Goal: Task Accomplishment & Management: Complete application form

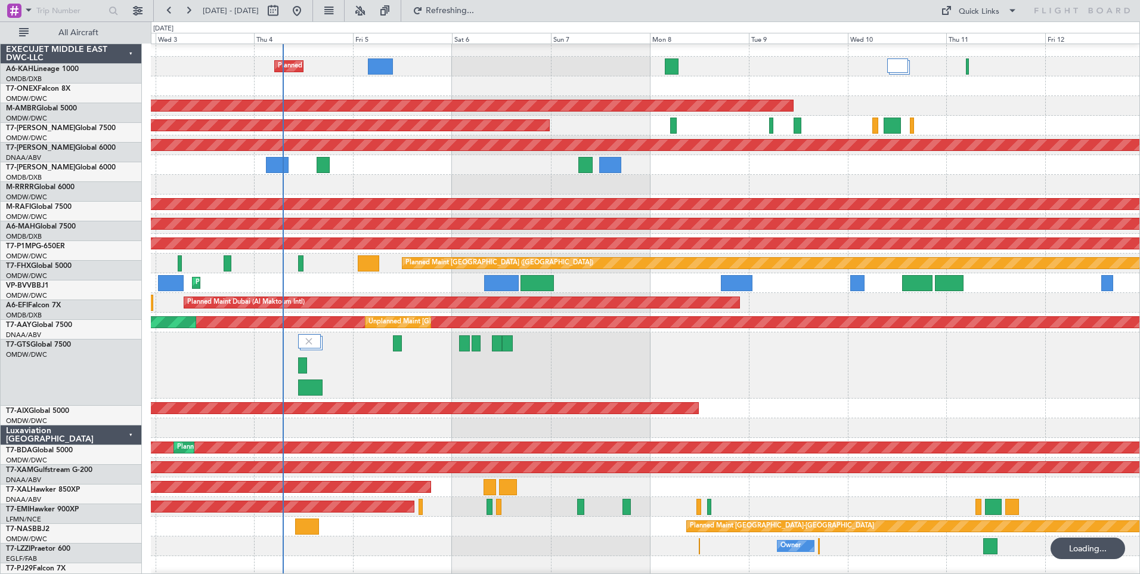
scroll to position [7, 0]
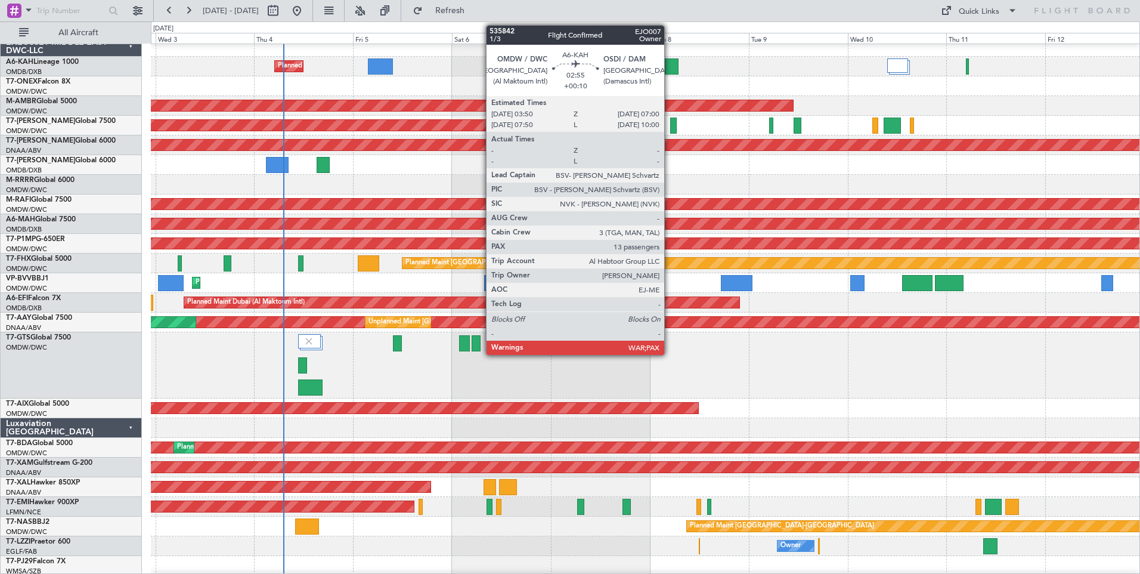
click at [670, 67] on div at bounding box center [671, 66] width 13 height 16
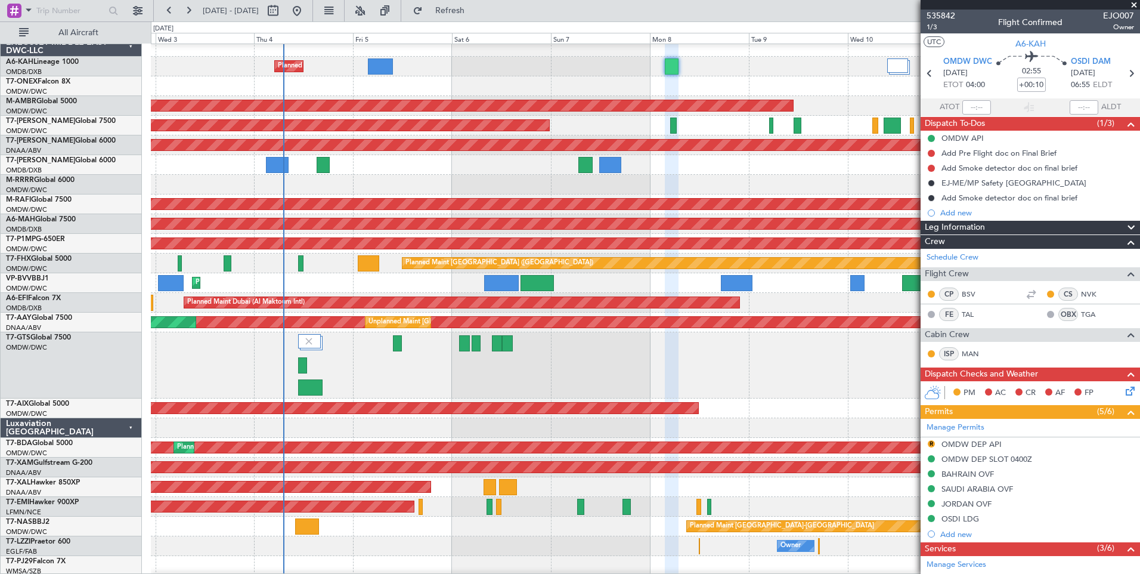
click at [1132, 5] on span at bounding box center [1134, 5] width 12 height 11
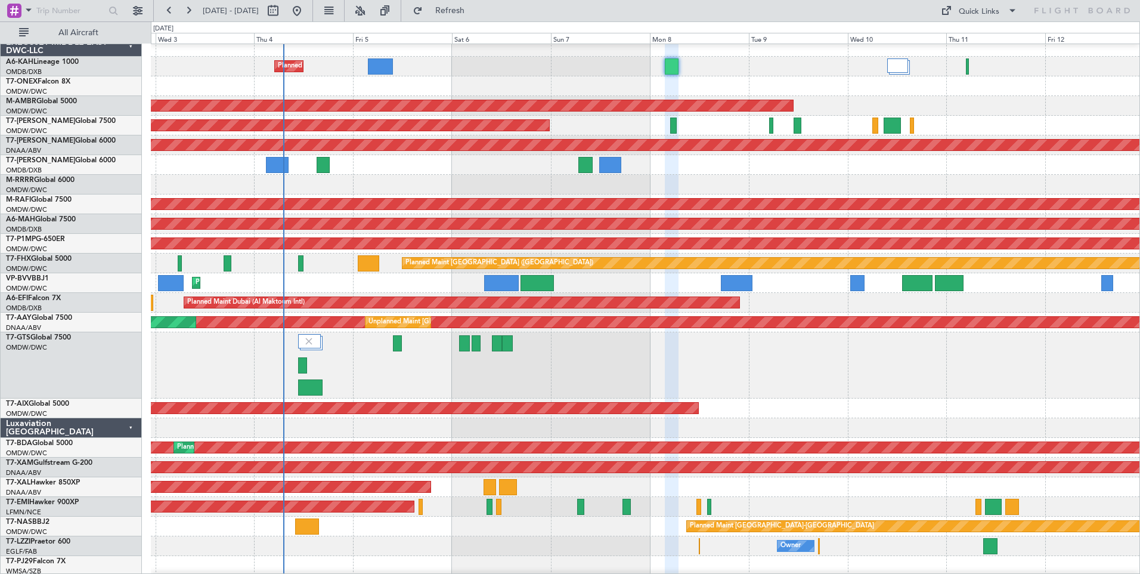
type input "0"
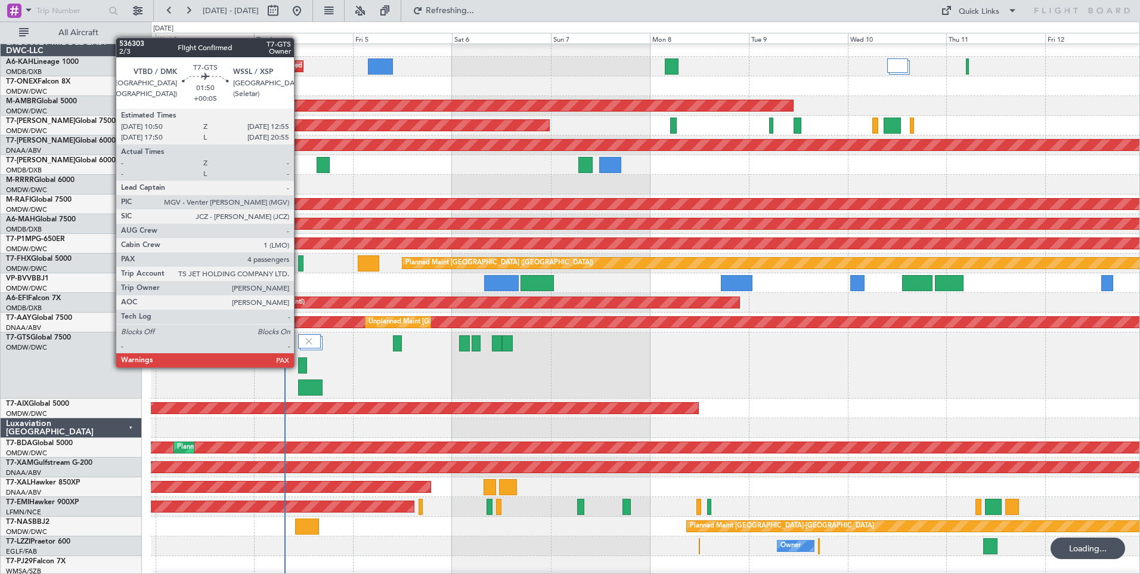
click at [299, 366] on div at bounding box center [302, 365] width 9 height 16
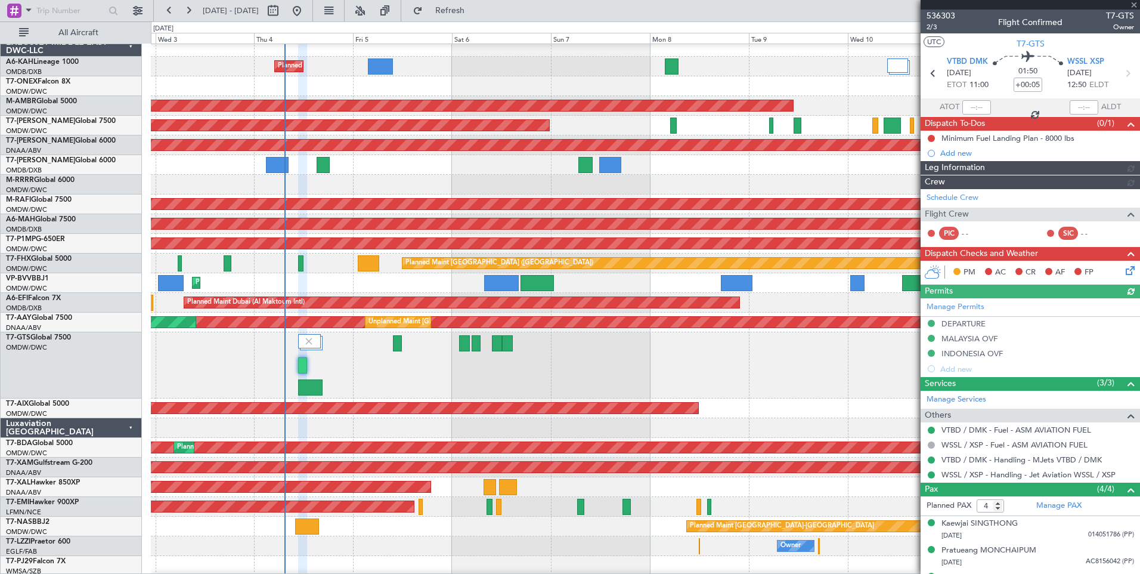
type input "[PERSON_NAME] (ANI)"
type input "7195"
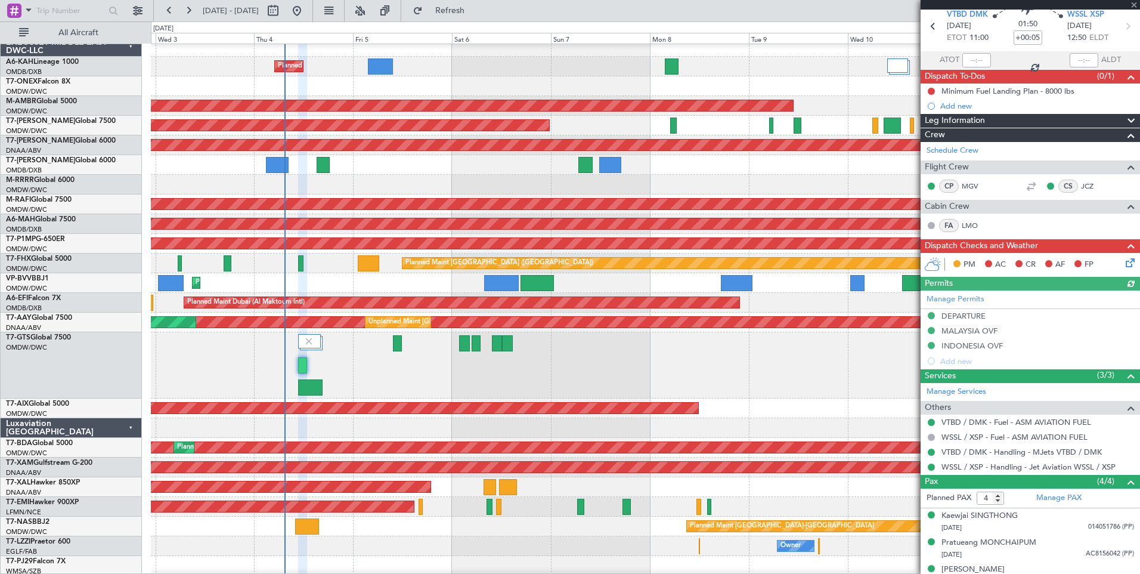
scroll to position [88, 0]
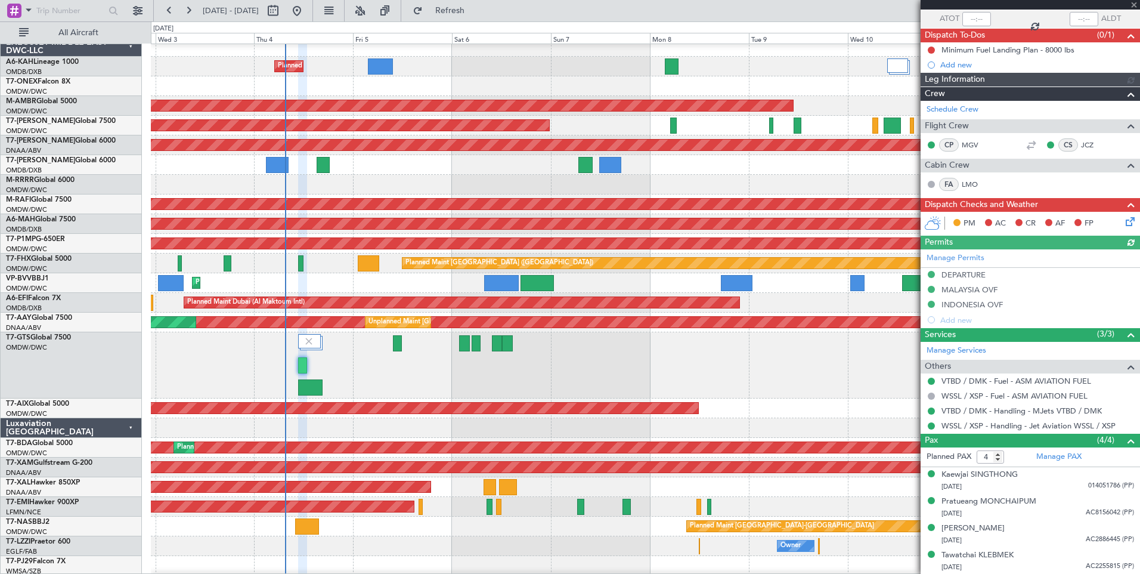
type input "[PERSON_NAME] (ANI)"
type input "7195"
type input "[PERSON_NAME] (ANI)"
type input "7195"
type input "[PERSON_NAME] (ANI)"
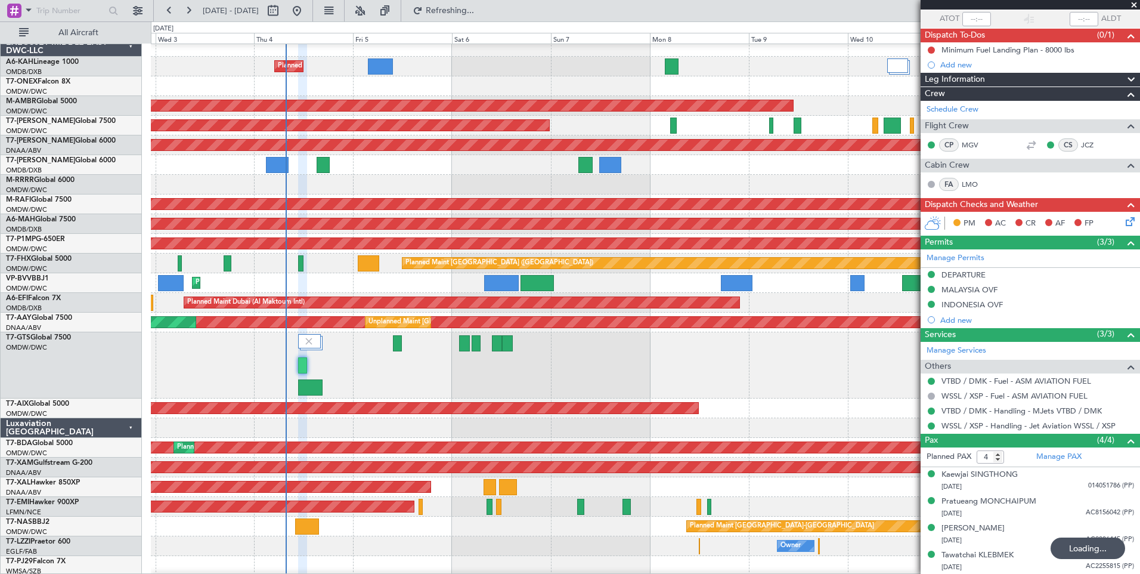
type input "7195"
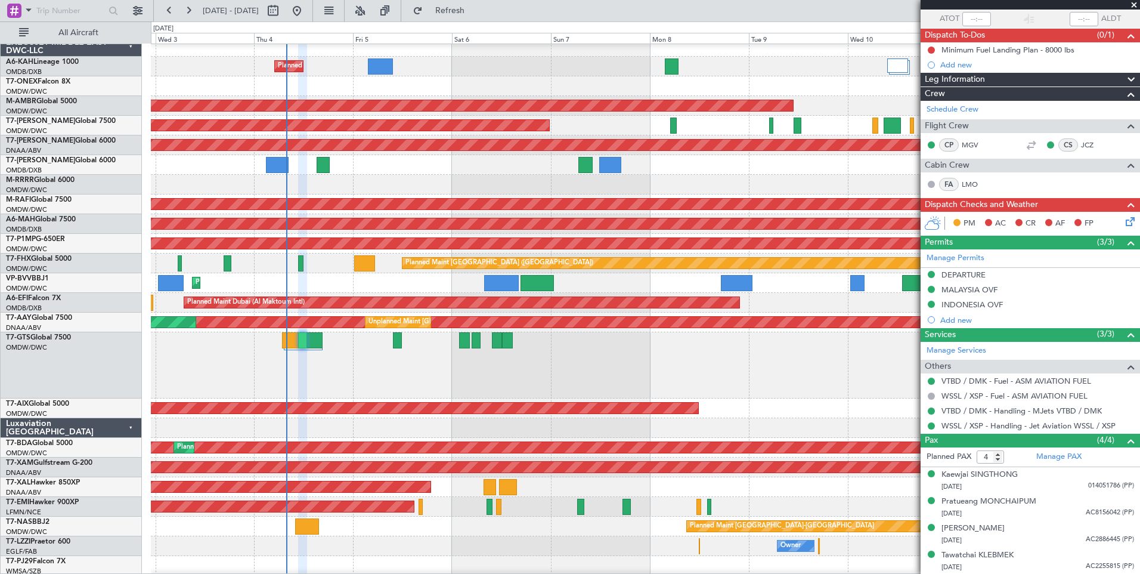
type input "[PERSON_NAME] (ANI)"
type input "7195"
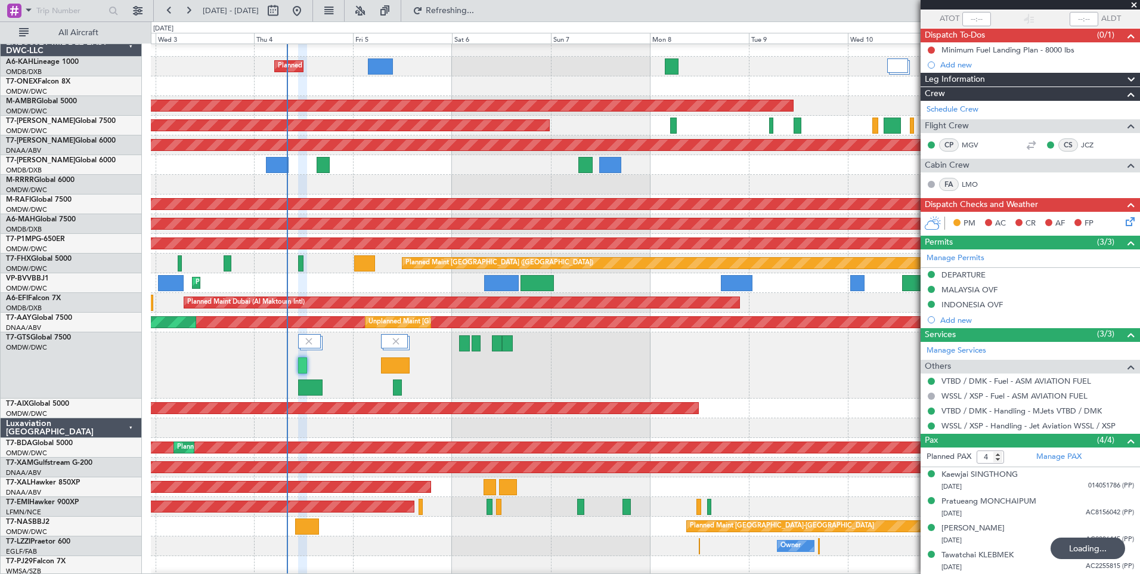
type input "[PERSON_NAME] (ANI)"
type input "7195"
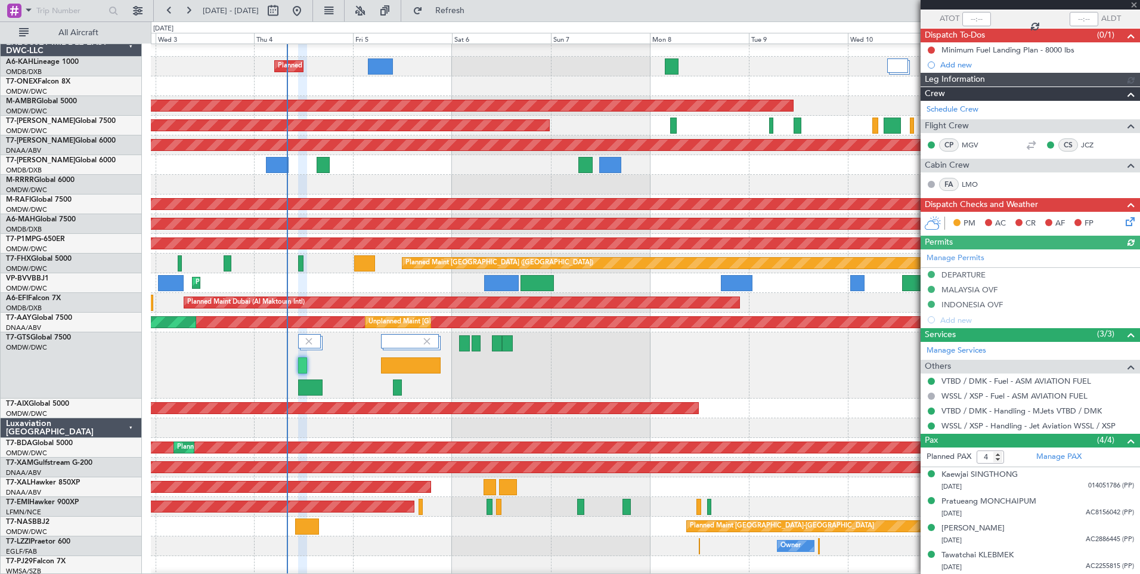
type input "[PERSON_NAME] (ANI)"
type input "7195"
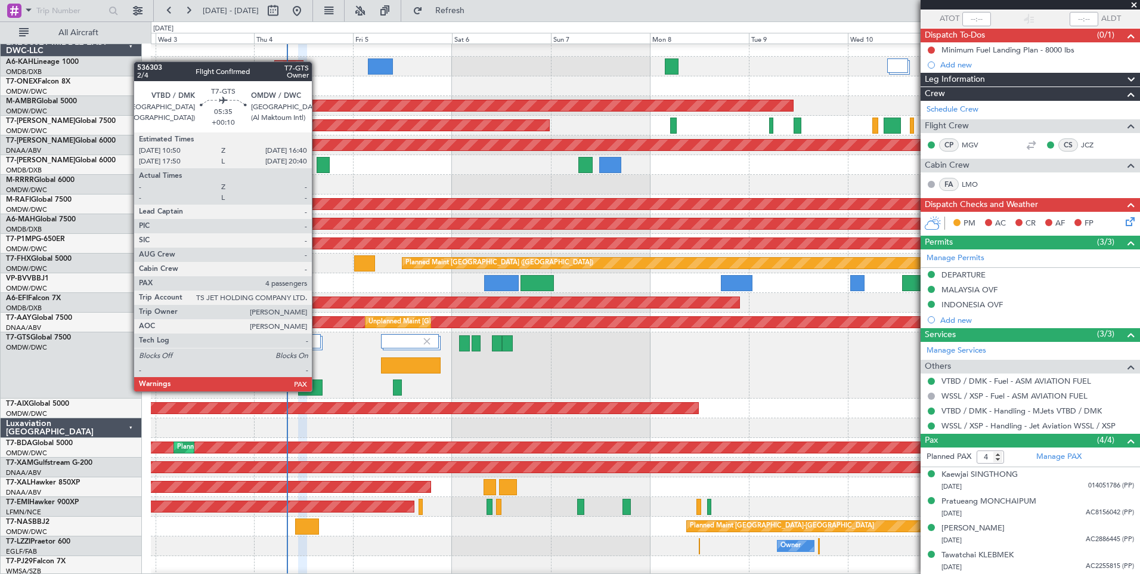
click at [317, 390] on div at bounding box center [310, 387] width 24 height 16
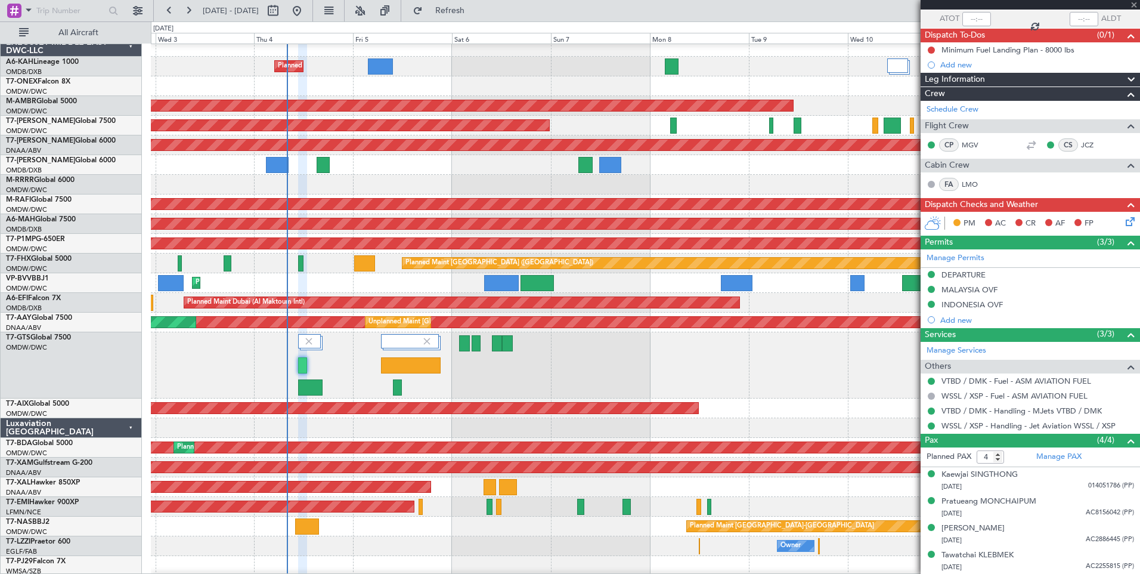
type input "+00:10"
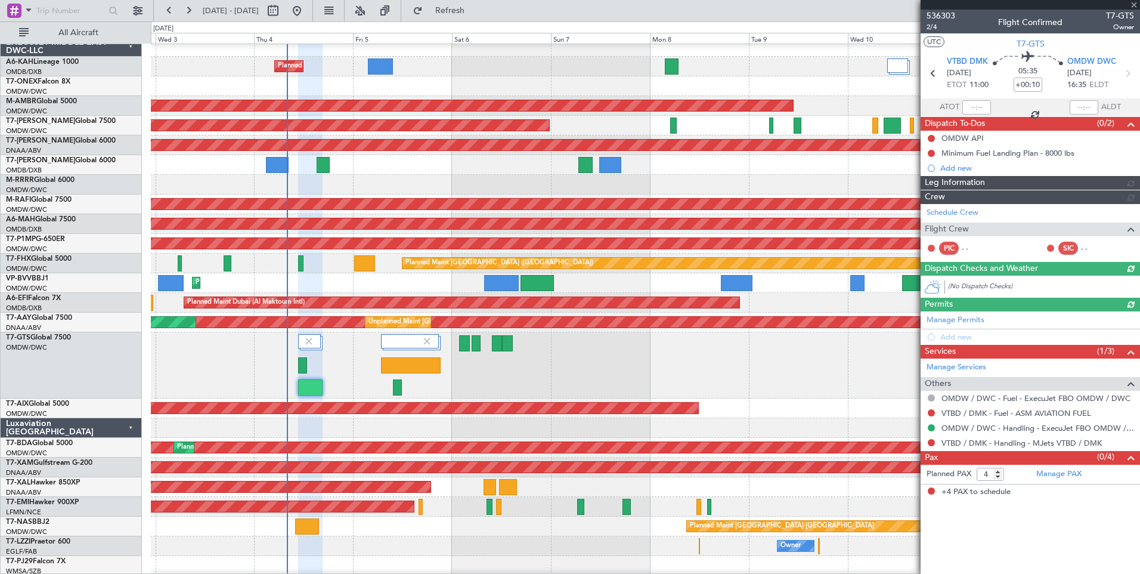
type input "[PERSON_NAME] (ANI)"
type input "7201"
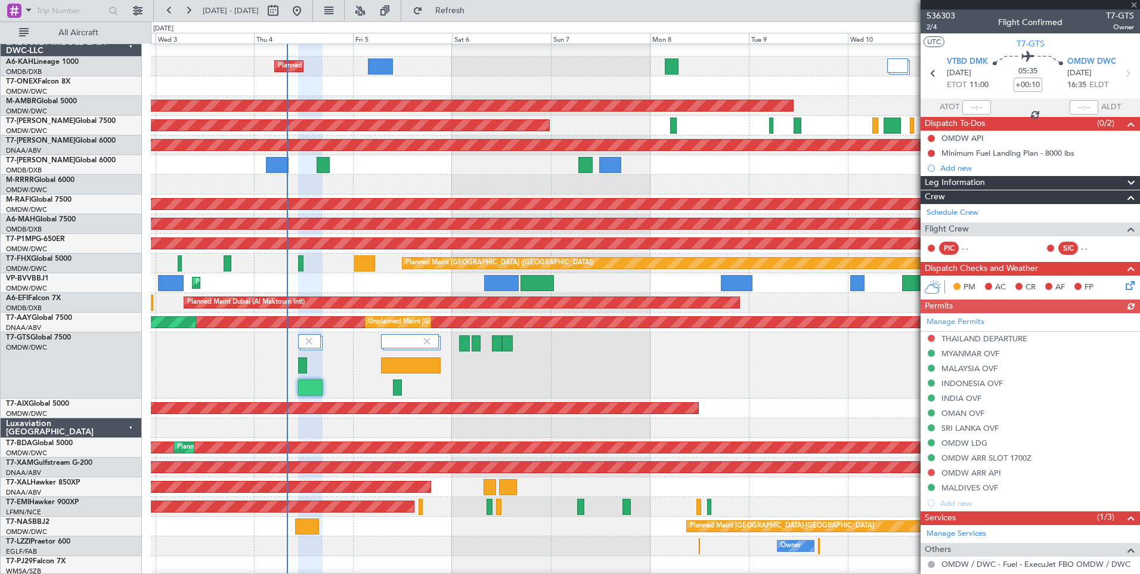
click at [1136, 3] on div at bounding box center [1030, 5] width 219 height 10
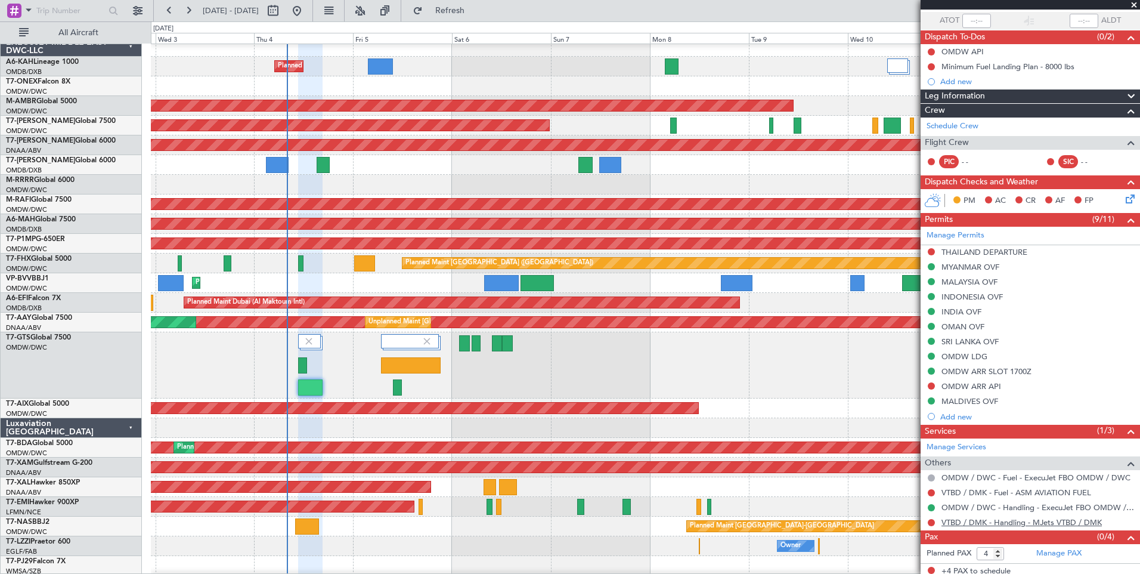
scroll to position [91, 0]
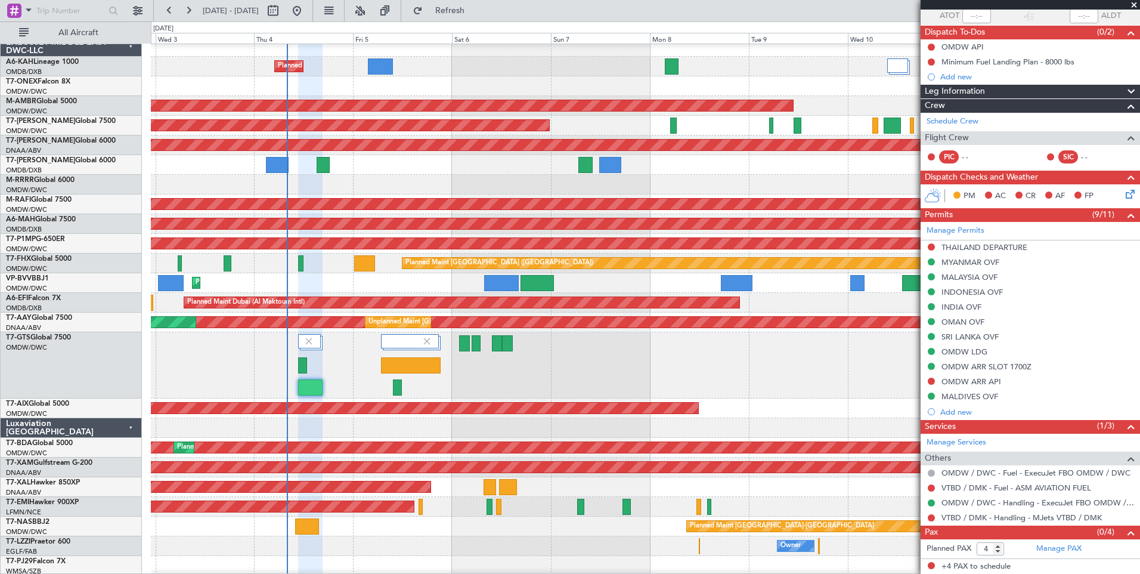
click at [1135, 4] on span at bounding box center [1134, 5] width 12 height 11
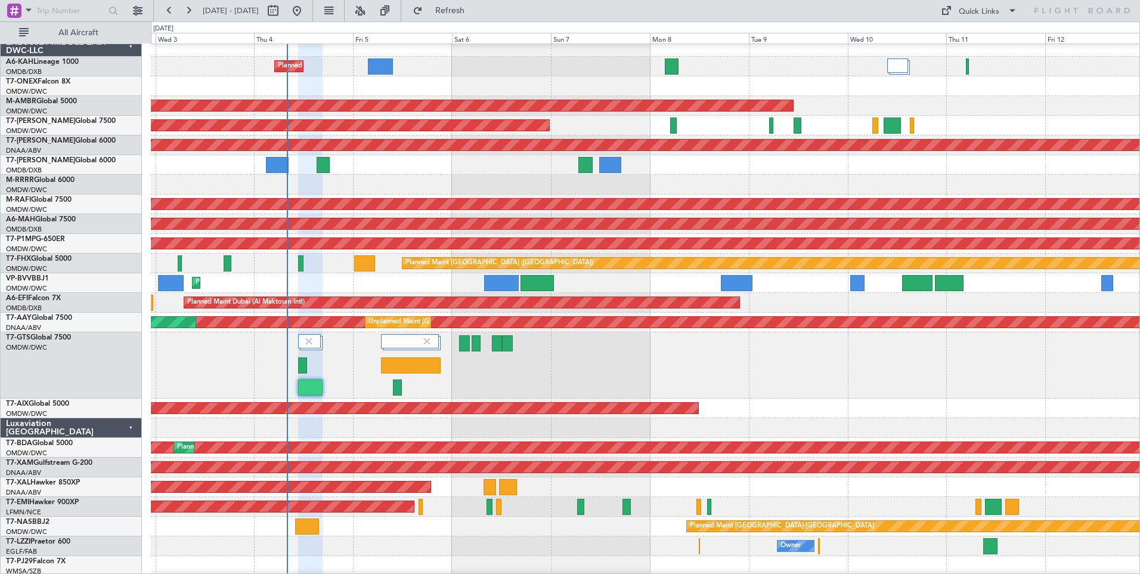
type input "0"
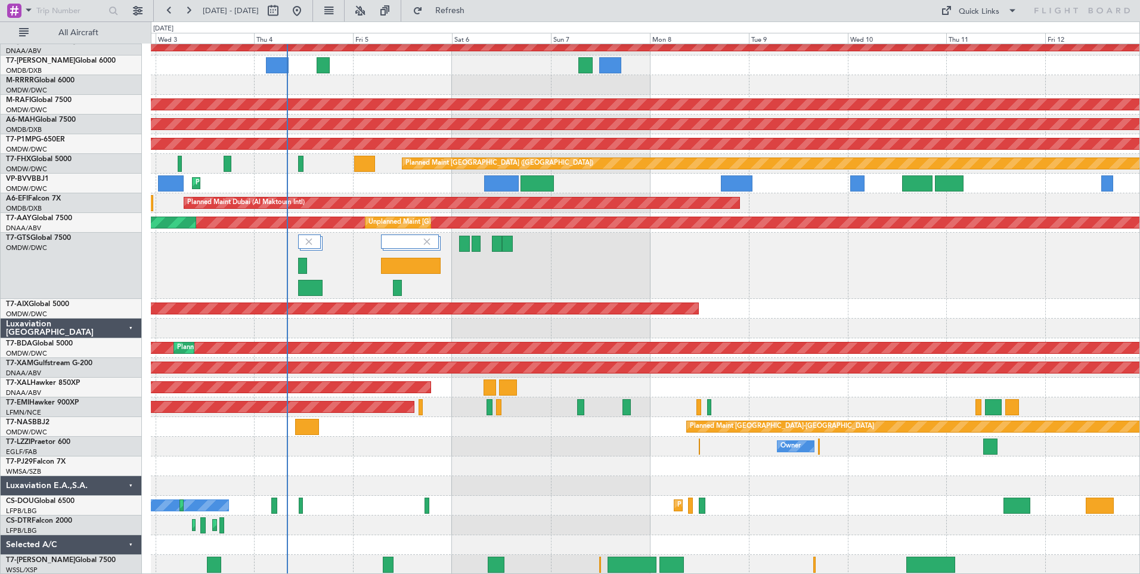
scroll to position [0, 0]
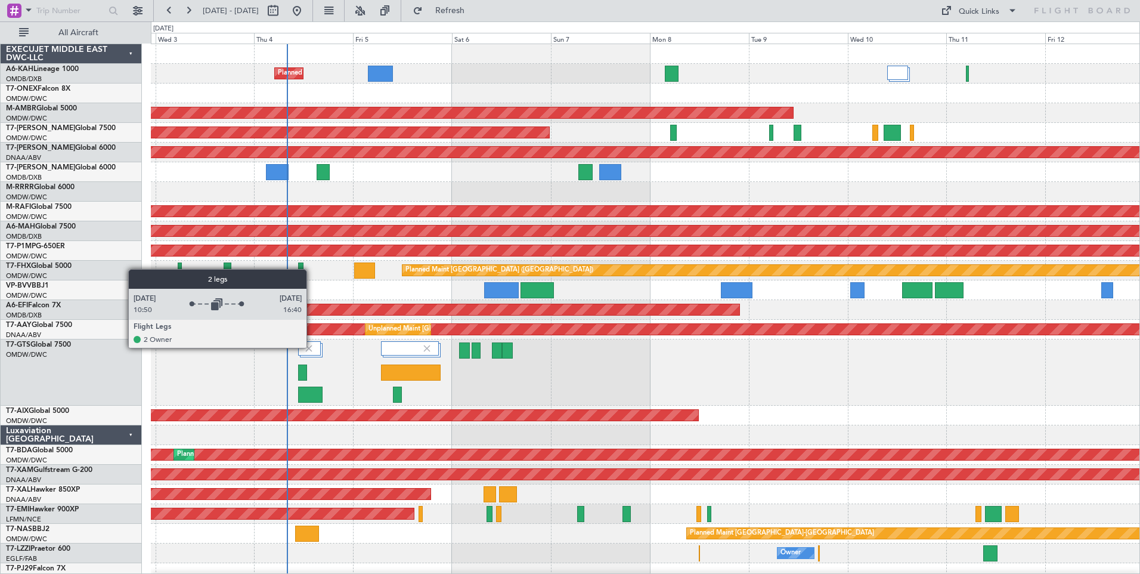
click at [312, 347] on img at bounding box center [309, 348] width 11 height 11
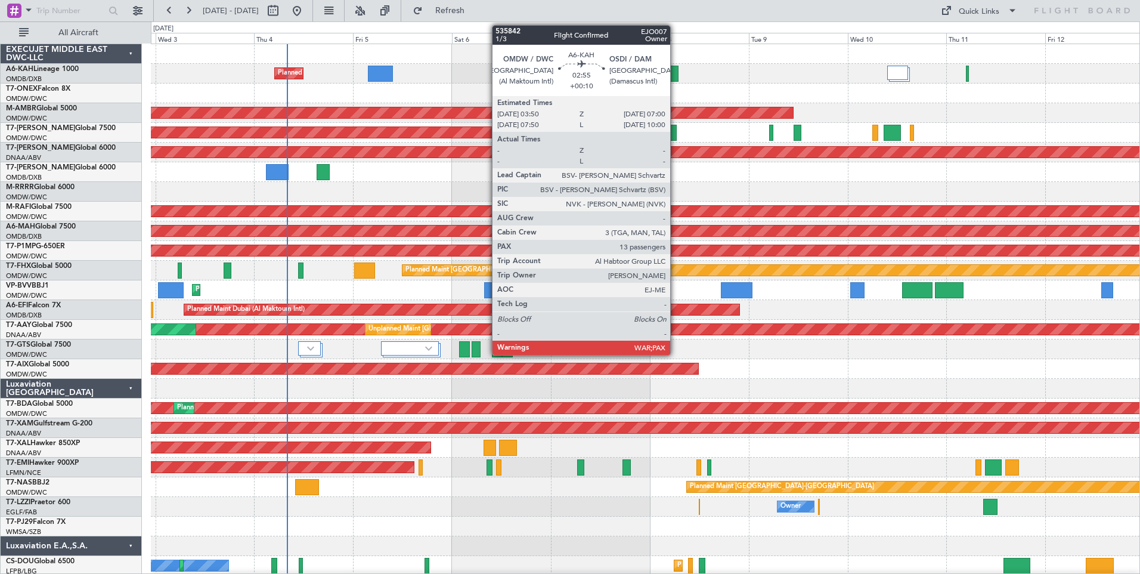
click at [676, 80] on div at bounding box center [671, 74] width 13 height 16
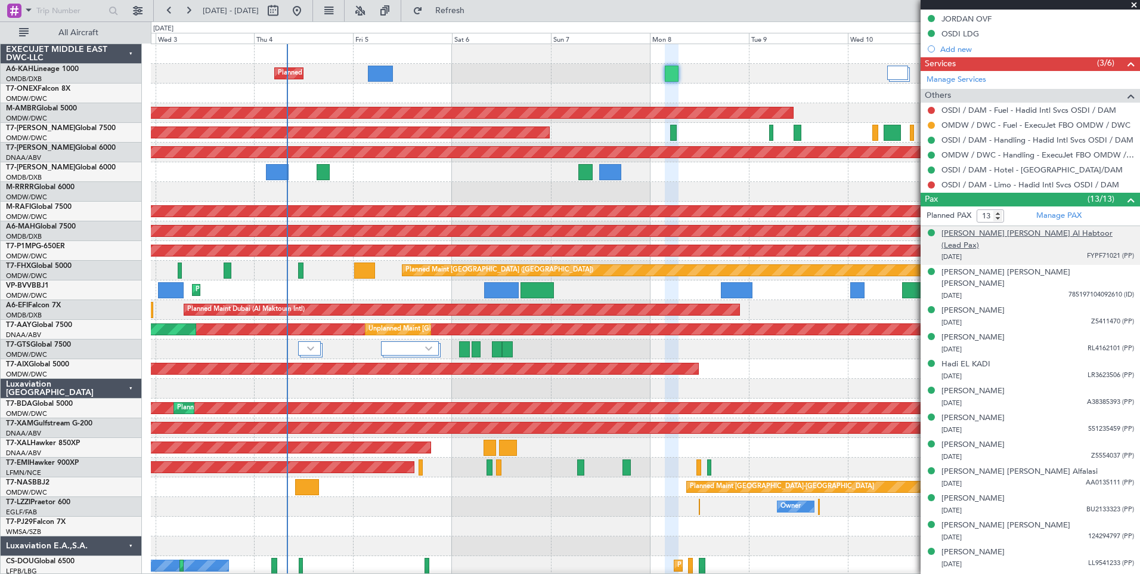
scroll to position [485, 0]
click at [1140, 4] on html "[DATE] - [DATE] Refresh Quick Links All Aircraft Planned Maint [GEOGRAPHIC_DATA…" at bounding box center [570, 287] width 1140 height 574
click at [1134, 2] on span at bounding box center [1134, 5] width 12 height 11
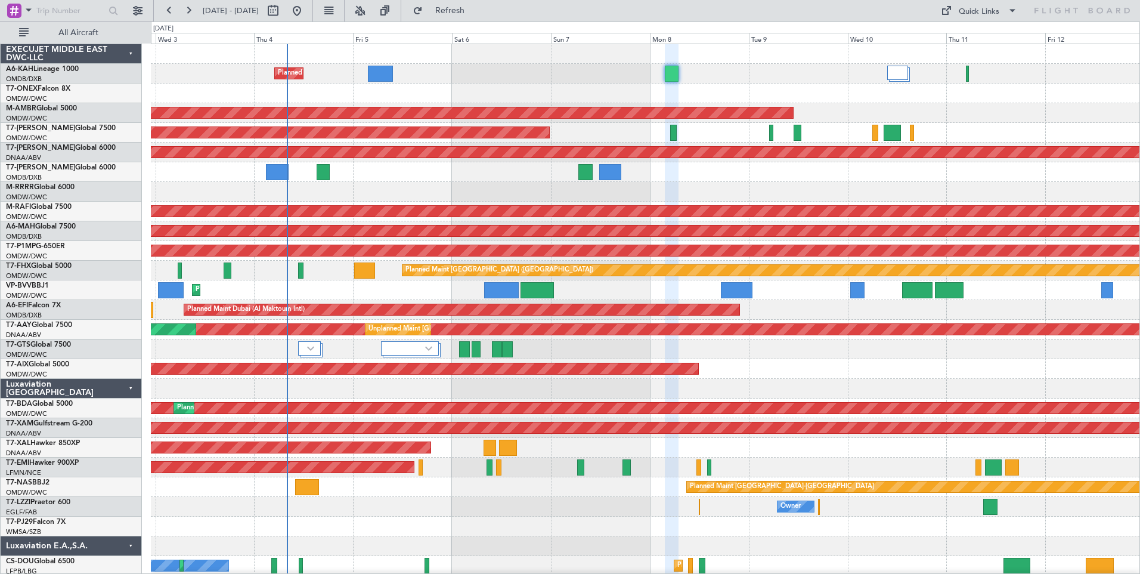
type input "0"
